Goal: Information Seeking & Learning: Learn about a topic

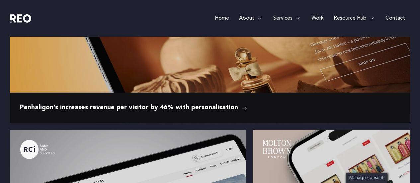
scroll to position [1030, 0]
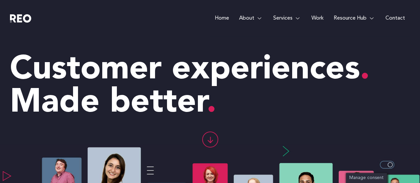
click at [249, 18] on e-page-transition at bounding box center [210, 91] width 420 height 183
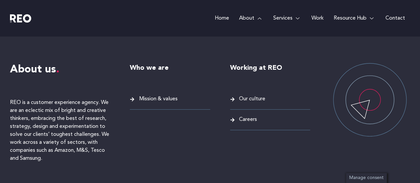
click at [173, 95] on span "Mission & values" at bounding box center [158, 99] width 40 height 9
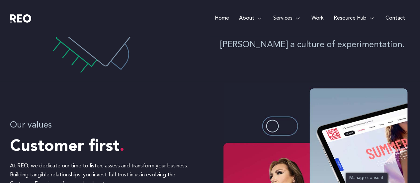
scroll to position [199, 0]
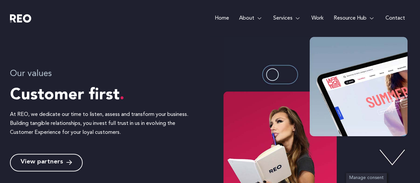
drag, startPoint x: 279, startPoint y: 76, endPoint x: 274, endPoint y: 74, distance: 5.4
click at [279, 75] on img at bounding box center [317, 119] width 187 height 176
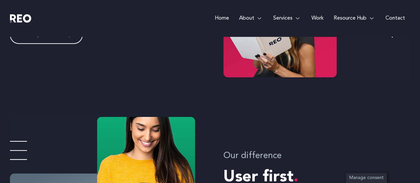
scroll to position [299, 0]
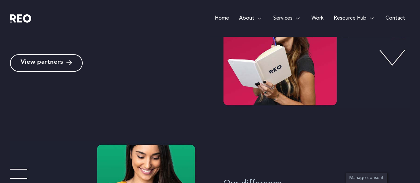
click at [50, 54] on link "View partners" at bounding box center [46, 63] width 73 height 18
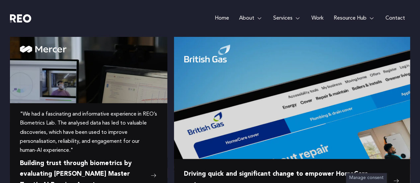
scroll to position [764, 0]
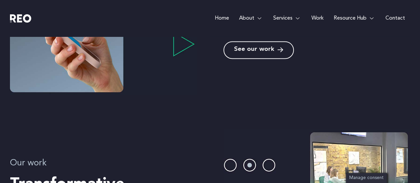
scroll to position [498, 0]
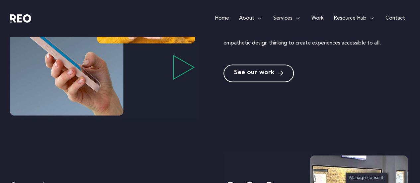
click at [271, 66] on link "See our work" at bounding box center [259, 73] width 70 height 18
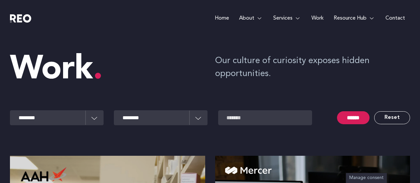
scroll to position [133, 0]
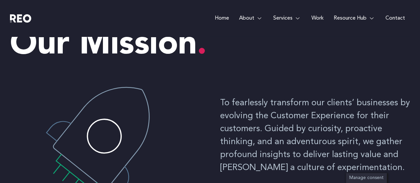
scroll to position [66, 0]
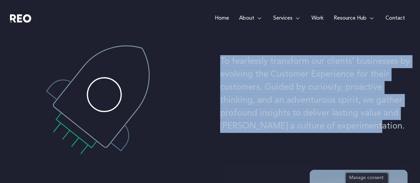
drag, startPoint x: 368, startPoint y: 125, endPoint x: 215, endPoint y: 55, distance: 168.9
click at [215, 55] on div "To fearlessly transform our clients’ businesses by evolving the Customer Experi…" at bounding box center [210, 96] width 400 height 133
copy p "To fearlessly transform our clients’ businesses by evolving the Customer Experi…"
click at [255, 77] on p "To fearlessly transform our clients’ businesses by evolving the Customer Experi…" at bounding box center [315, 94] width 190 height 78
